Goal: Task Accomplishment & Management: Use online tool/utility

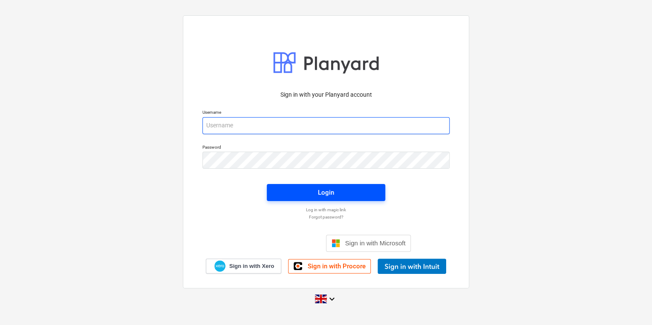
type input "[PERSON_NAME][EMAIL_ADDRESS][PERSON_NAME][DOMAIN_NAME]"
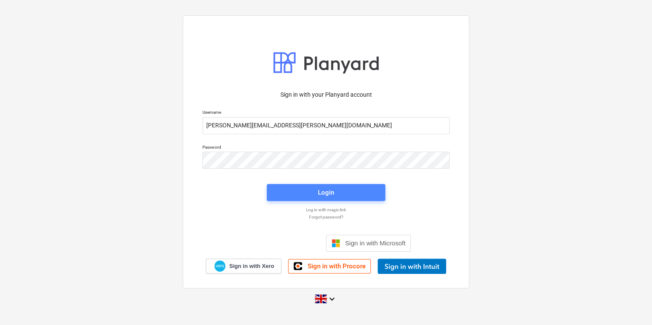
click at [317, 193] on span "Login" at bounding box center [326, 192] width 98 height 11
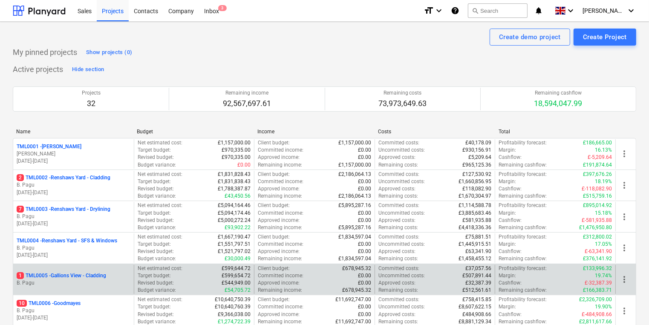
scroll to position [170, 0]
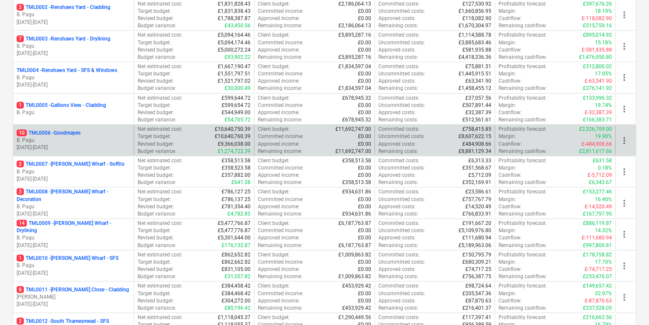
click at [33, 133] on p "10 TML0006 - Goodmayes" at bounding box center [49, 133] width 64 height 7
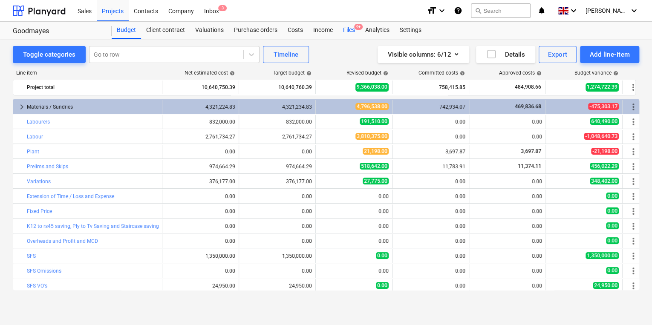
click at [351, 27] on div "Files 9+" at bounding box center [349, 30] width 22 height 17
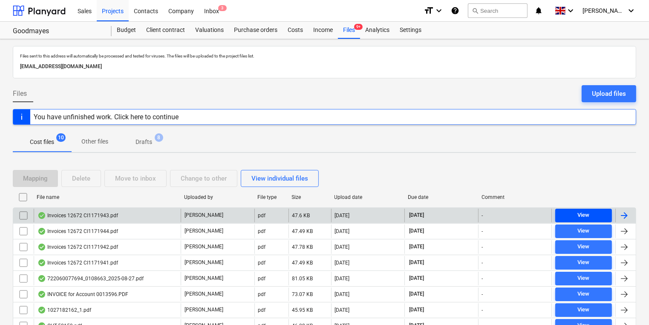
click at [585, 211] on div "View" at bounding box center [584, 215] width 12 height 10
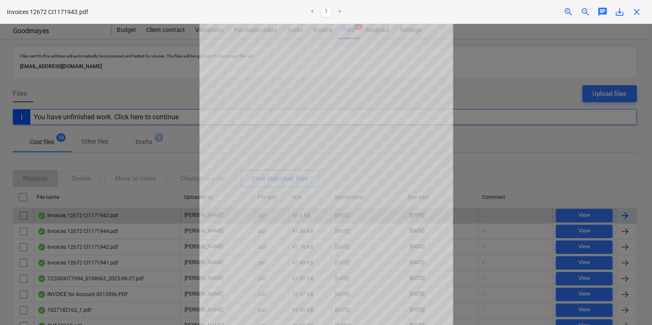
click at [636, 14] on span "close" at bounding box center [636, 12] width 10 height 10
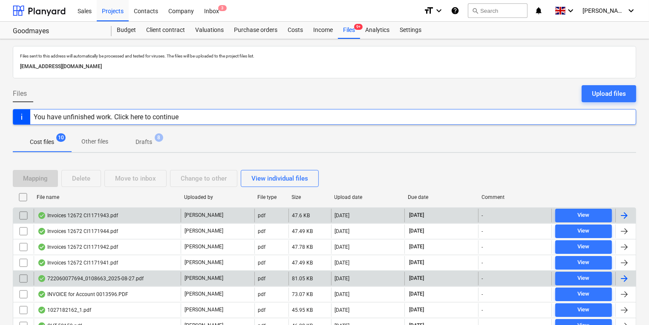
click at [625, 276] on div at bounding box center [624, 279] width 10 height 10
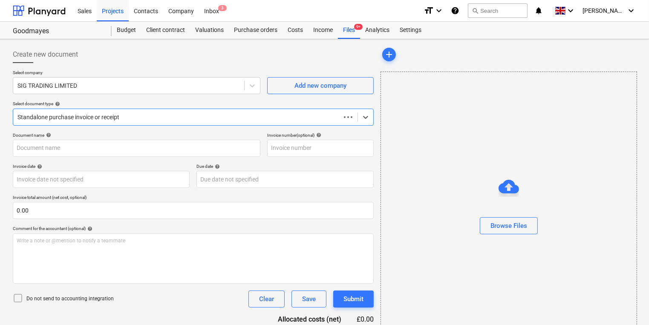
type input "722060077694"
type input "[DATE]"
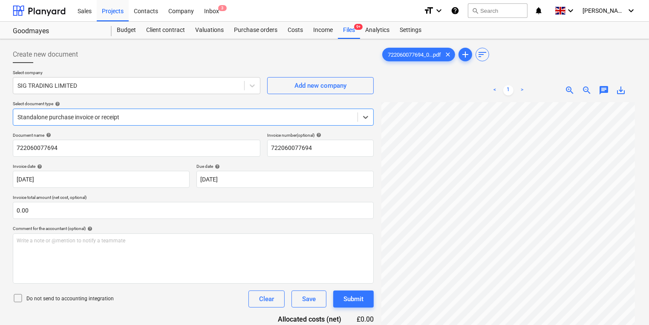
scroll to position [63, 0]
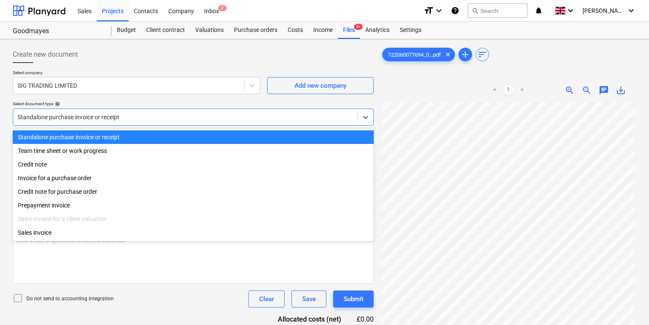
click at [123, 111] on div "Standalone purchase invoice or receipt" at bounding box center [185, 117] width 344 height 12
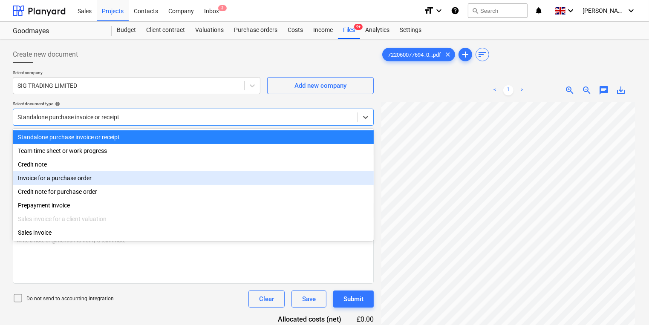
click at [78, 178] on div "Invoice for a purchase order" at bounding box center [193, 178] width 361 height 14
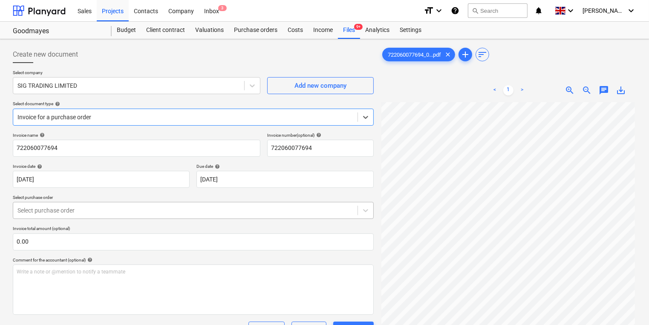
click at [109, 210] on body "Sales Projects Contacts Company Inbox 3 format_size keyboard_arrow_down help se…" at bounding box center [324, 162] width 649 height 325
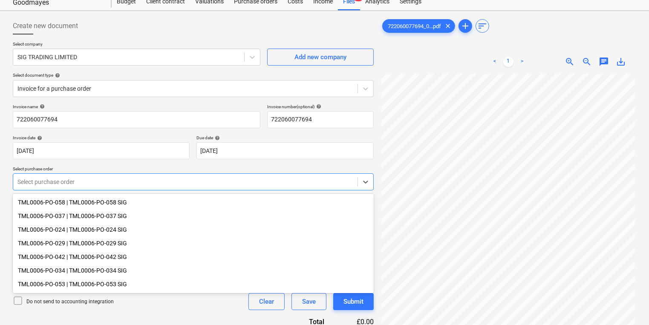
scroll to position [86, 0]
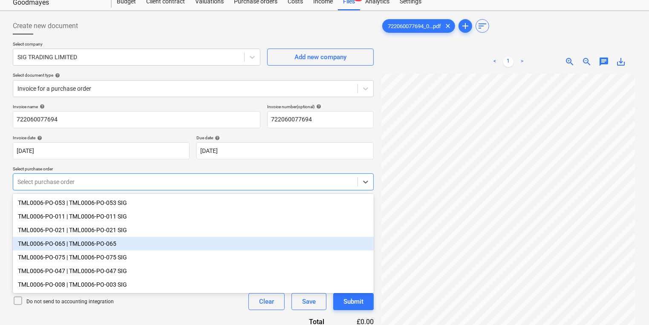
click at [130, 244] on div "TML0006-PO-065 | TML0006-PO-065" at bounding box center [193, 244] width 361 height 14
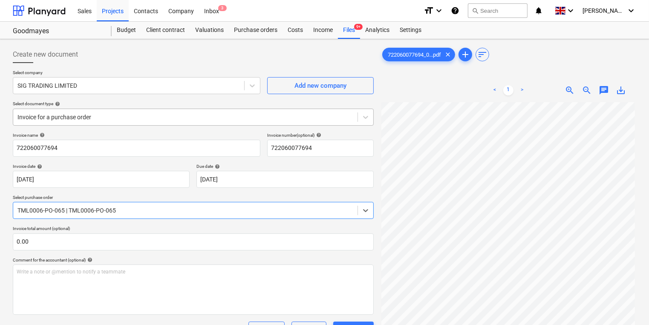
click at [130, 117] on div at bounding box center [185, 117] width 336 height 9
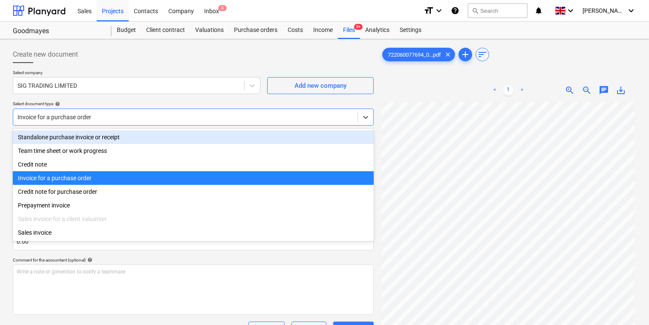
click at [125, 138] on div "Standalone purchase invoice or receipt" at bounding box center [193, 137] width 361 height 14
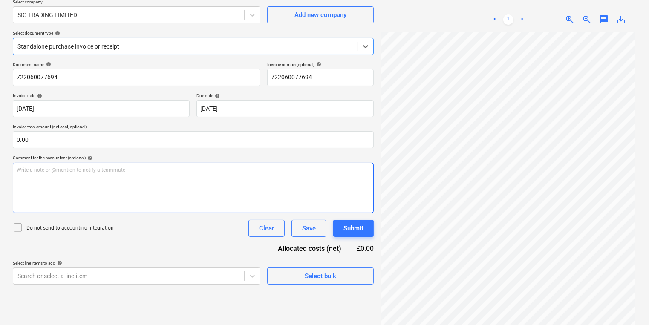
scroll to position [85, 0]
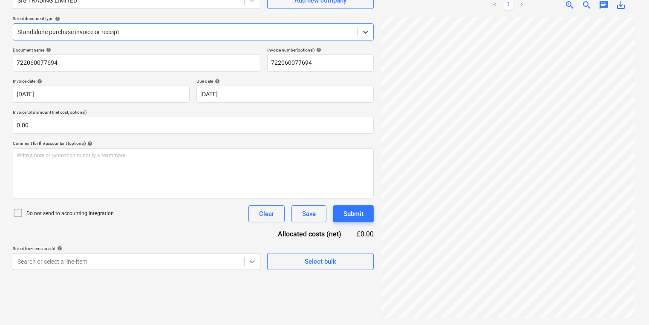
click at [252, 240] on body "Sales Projects Contacts Company Inbox 3 format_size keyboard_arrow_down help se…" at bounding box center [324, 77] width 649 height 325
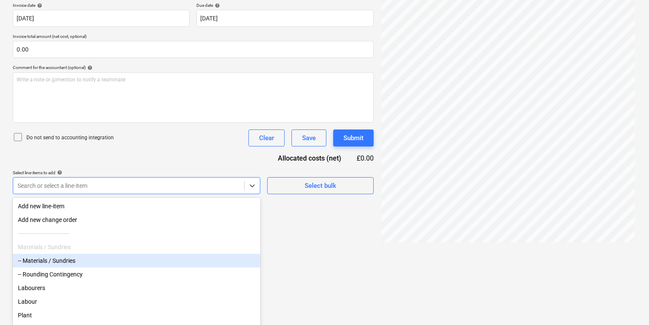
click at [66, 266] on div "-- Materials / Sundries" at bounding box center [137, 261] width 248 height 14
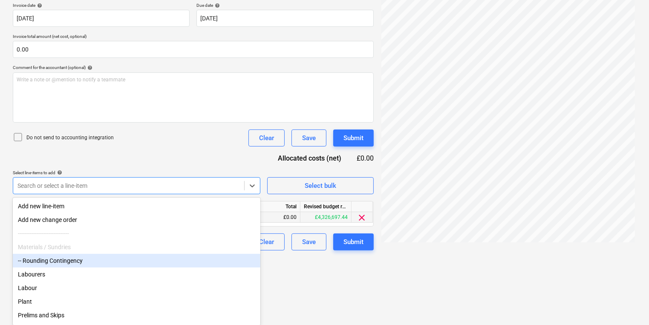
click at [317, 164] on html "Sales Projects Contacts Company Inbox 3 format_size keyboard_arrow_down help se…" at bounding box center [324, 1] width 649 height 325
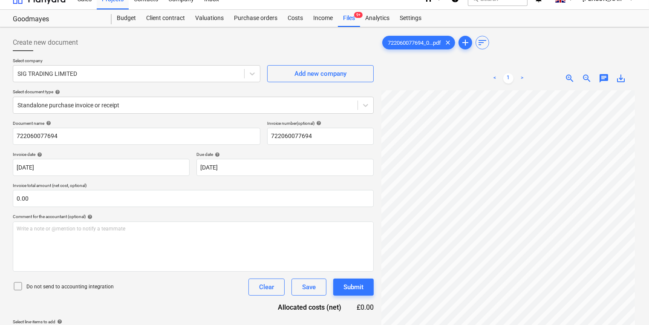
scroll to position [0, 0]
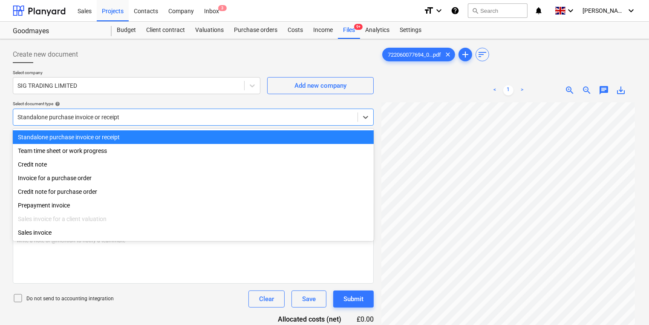
click at [173, 114] on div at bounding box center [185, 117] width 336 height 9
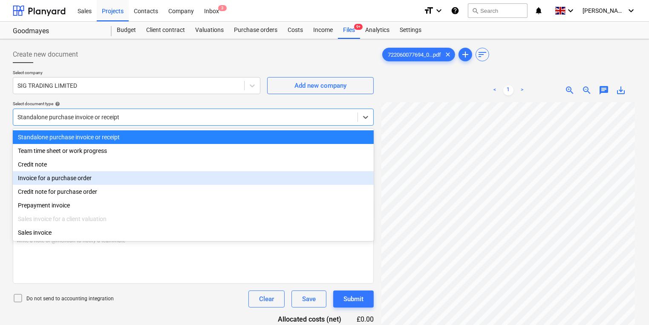
click at [146, 176] on div "Invoice for a purchase order" at bounding box center [193, 178] width 361 height 14
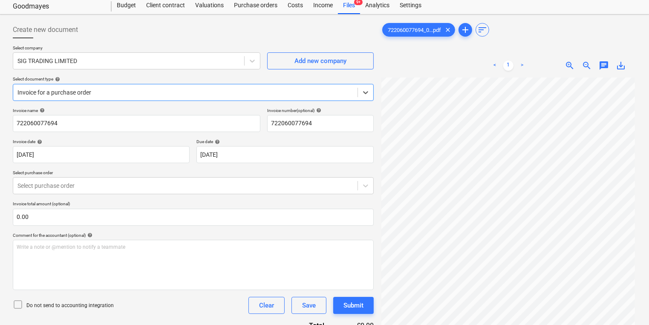
click at [133, 204] on body "Sales Projects Contacts Company Inbox 3 format_size keyboard_arrow_down help se…" at bounding box center [324, 137] width 649 height 325
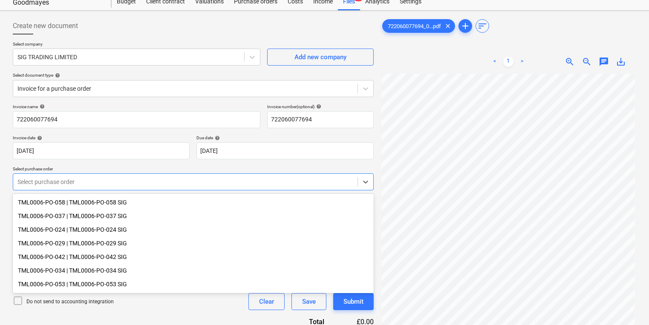
scroll to position [86, 0]
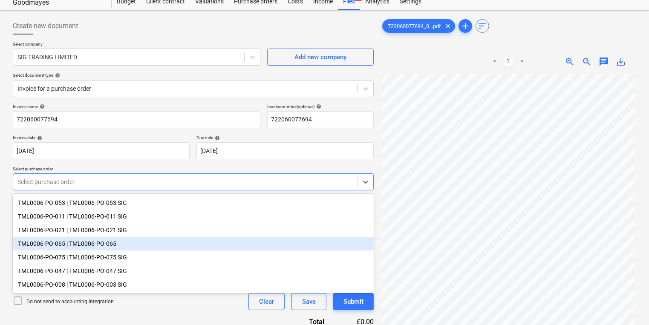
click at [136, 241] on div "TML0006-PO-065 | TML0006-PO-065" at bounding box center [193, 244] width 361 height 14
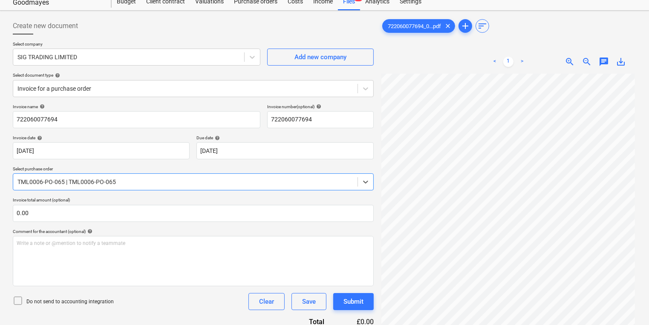
scroll to position [191, 0]
